Goal: Information Seeking & Learning: Check status

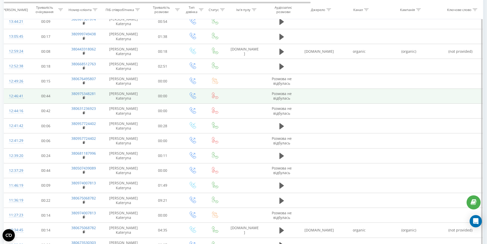
scroll to position [168, 0]
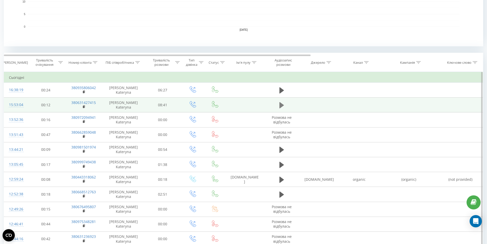
click at [282, 102] on icon at bounding box center [281, 105] width 5 height 7
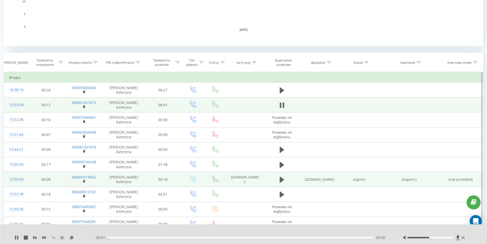
scroll to position [0, 0]
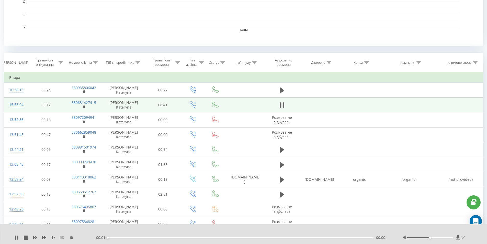
click at [154, 237] on div "- 00:01 00:00 00:00" at bounding box center [242, 237] width 295 height 5
click at [155, 236] on div "- 00:01 00:00 00:00" at bounding box center [242, 237] width 295 height 5
click at [154, 238] on div "- 00:01 00:00 00:00" at bounding box center [242, 237] width 295 height 5
click at [152, 237] on div "00:00" at bounding box center [241, 238] width 266 height 2
click at [137, 236] on div "- 08:40 00:00 00:00" at bounding box center [242, 237] width 295 height 5
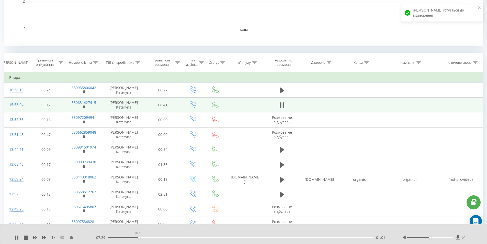
click at [139, 238] on div "01:01" at bounding box center [241, 238] width 266 height 2
click at [130, 238] on div "01:04" at bounding box center [241, 238] width 266 height 2
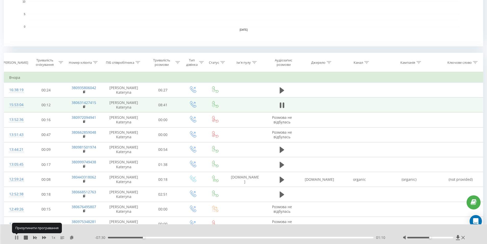
click at [18, 237] on icon at bounding box center [17, 237] width 1 height 4
click at [138, 237] on div "01:10" at bounding box center [241, 238] width 266 height 2
click at [16, 240] on div "1 x" at bounding box center [55, 237] width 80 height 5
click at [16, 238] on icon at bounding box center [16, 237] width 3 height 4
click at [16, 236] on icon at bounding box center [15, 237] width 1 height 4
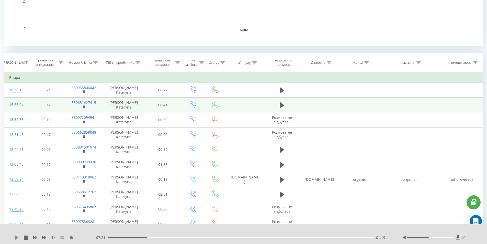
click at [17, 237] on icon at bounding box center [17, 237] width 4 height 4
click at [18, 238] on icon at bounding box center [17, 237] width 1 height 4
click at [17, 238] on icon at bounding box center [16, 237] width 3 height 4
click at [18, 238] on icon at bounding box center [17, 237] width 1 height 4
click at [16, 239] on icon at bounding box center [16, 237] width 3 height 4
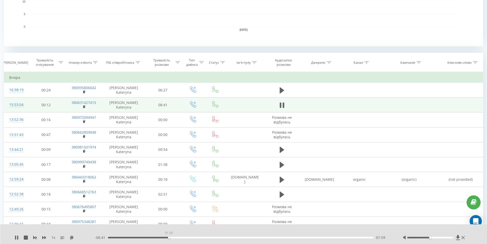
click at [169, 237] on div "01:59" at bounding box center [241, 238] width 266 height 2
click at [184, 237] on div "00:00" at bounding box center [241, 238] width 266 height 2
click at [189, 237] on div "02:30" at bounding box center [241, 238] width 266 height 2
click at [196, 237] on div "02:41" at bounding box center [241, 238] width 266 height 2
click at [17, 237] on icon at bounding box center [17, 237] width 1 height 4
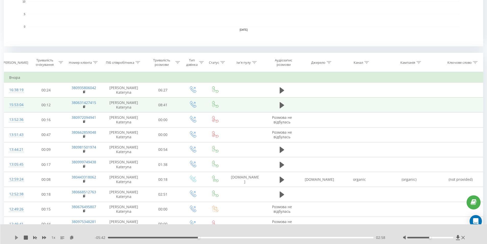
click at [15, 235] on icon at bounding box center [17, 237] width 4 height 4
click at [205, 237] on div "03:00" at bounding box center [241, 238] width 266 height 2
click at [211, 237] on div "03:12" at bounding box center [241, 238] width 266 height 2
click at [17, 237] on icon at bounding box center [17, 237] width 4 height 4
click at [17, 237] on icon at bounding box center [16, 237] width 3 height 4
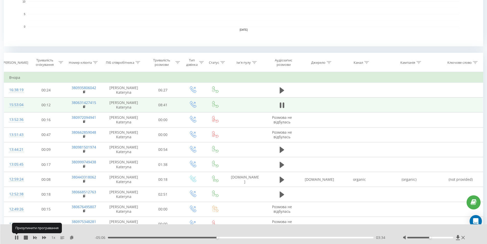
click at [17, 237] on icon at bounding box center [17, 237] width 4 height 4
click at [17, 237] on icon at bounding box center [16, 237] width 3 height 4
click at [224, 237] on div "03:43" at bounding box center [241, 238] width 266 height 2
click at [228, 237] on div "03:56" at bounding box center [241, 238] width 266 height 2
click at [16, 238] on icon at bounding box center [17, 237] width 4 height 4
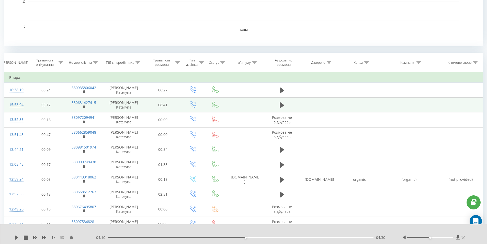
scroll to position [91, 0]
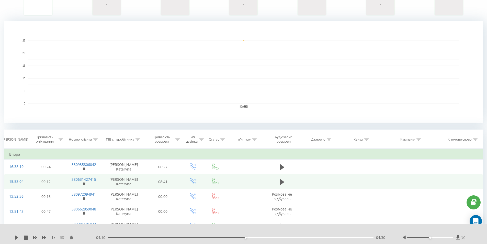
click at [18, 236] on icon at bounding box center [17, 237] width 4 height 4
click at [255, 238] on div "04:30" at bounding box center [241, 238] width 266 height 2
click at [261, 237] on div "04:50" at bounding box center [241, 238] width 266 height 2
click at [273, 237] on div "05:16" at bounding box center [241, 238] width 266 height 2
click at [16, 238] on icon at bounding box center [17, 237] width 4 height 4
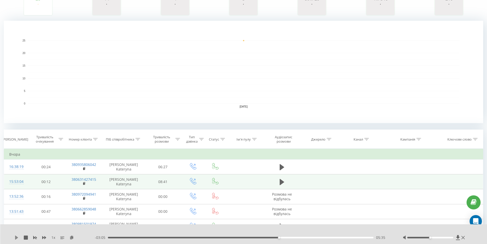
click at [15, 238] on icon at bounding box center [17, 237] width 4 height 4
click at [283, 237] on div "05:36" at bounding box center [241, 238] width 266 height 2
click at [282, 237] on div "05:41" at bounding box center [241, 238] width 266 height 2
click at [279, 237] on div "05:42" at bounding box center [241, 238] width 266 height 2
click at [16, 239] on icon at bounding box center [15, 237] width 1 height 4
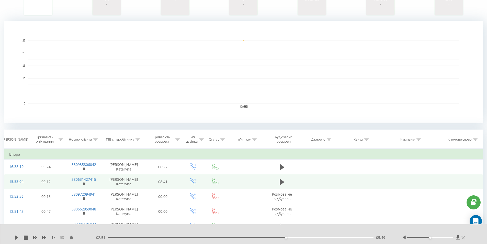
click at [279, 238] on div "05:49" at bounding box center [241, 238] width 266 height 2
click at [17, 237] on icon at bounding box center [16, 237] width 3 height 4
click at [13, 235] on div "1 x - 02:51 05:49 05:49" at bounding box center [243, 234] width 487 height 20
click at [15, 237] on icon at bounding box center [15, 237] width 1 height 4
click at [290, 238] on div "05:50" at bounding box center [241, 238] width 266 height 2
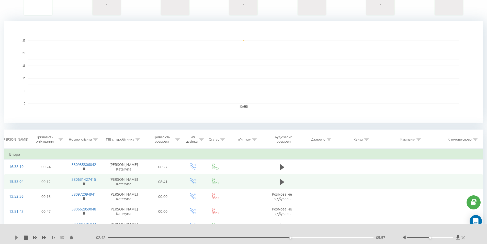
click at [17, 237] on icon at bounding box center [16, 237] width 3 height 4
click at [295, 236] on div "- 02:40 06:00 06:00" at bounding box center [242, 237] width 295 height 5
click at [297, 237] on div "06:10" at bounding box center [241, 238] width 266 height 2
click at [307, 237] on div "06:31" at bounding box center [241, 238] width 266 height 2
click at [317, 237] on div "06:45" at bounding box center [241, 238] width 266 height 2
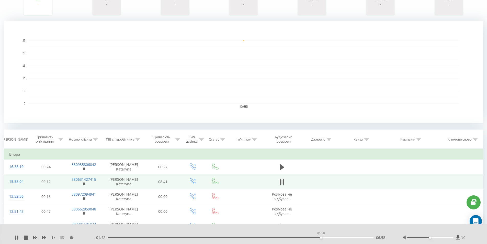
click at [321, 237] on div "06:58" at bounding box center [241, 238] width 266 height 2
click at [325, 237] on div "07:06" at bounding box center [241, 238] width 266 height 2
click at [16, 238] on icon at bounding box center [15, 237] width 1 height 4
